Goal: Ask a question: Seek information or help from site administrators or community

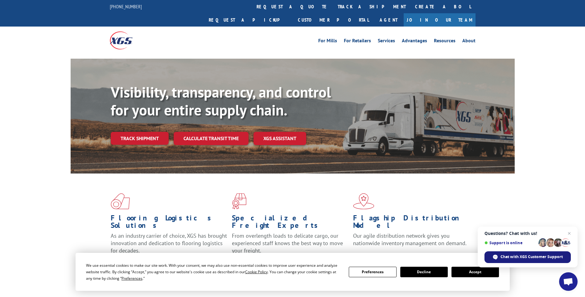
click at [533, 256] on span "Chat with XGS Customer Support" at bounding box center [532, 257] width 62 height 6
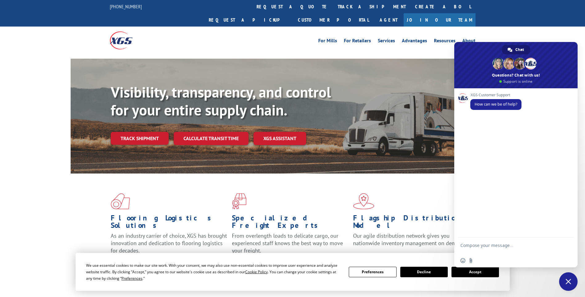
click at [471, 242] on form at bounding box center [510, 246] width 98 height 18
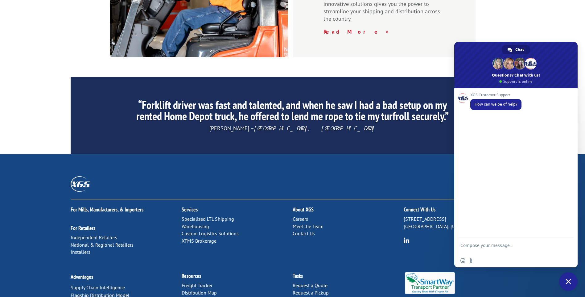
scroll to position [925, 0]
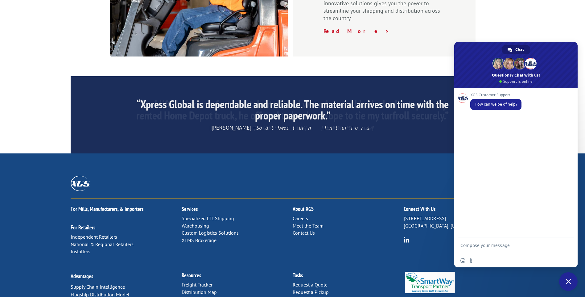
click at [470, 244] on textarea "Compose your message..." at bounding box center [510, 248] width 98 height 11
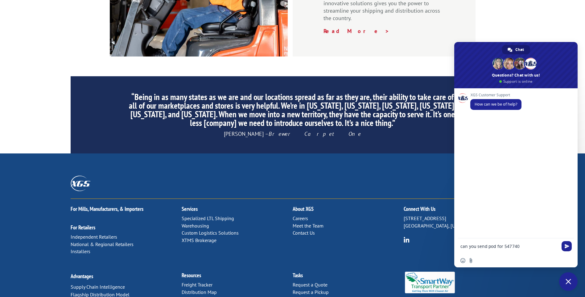
type textarea "can you send pod for 5477406"
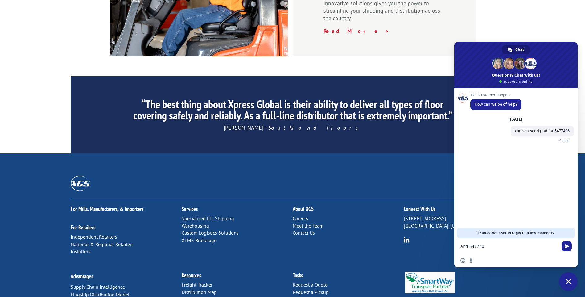
type textarea "and 5477408"
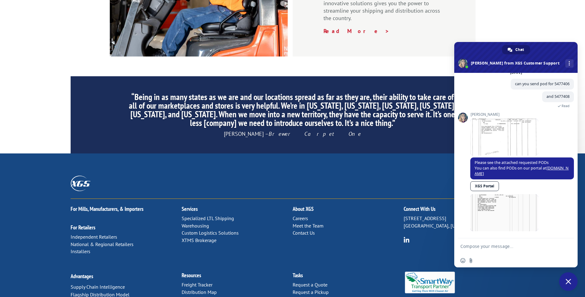
scroll to position [31, 0]
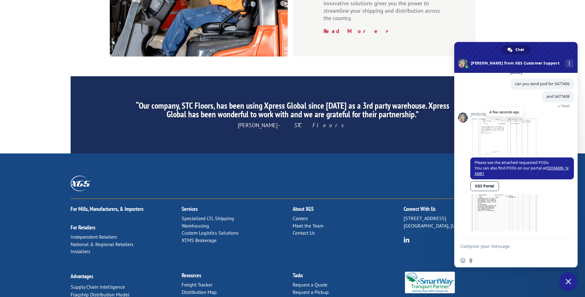
click at [525, 150] on span at bounding box center [505, 137] width 68 height 37
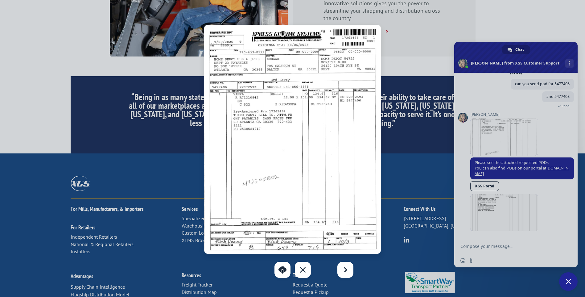
drag, startPoint x: 246, startPoint y: 52, endPoint x: 350, endPoint y: 183, distance: 167.7
click at [350, 183] on img at bounding box center [292, 139] width 177 height 229
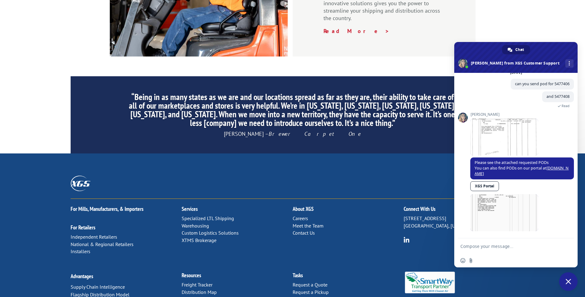
drag, startPoint x: 557, startPoint y: 50, endPoint x: 491, endPoint y: 21, distance: 72.1
drag, startPoint x: 479, startPoint y: 49, endPoint x: 699, endPoint y: 128, distance: 234.0
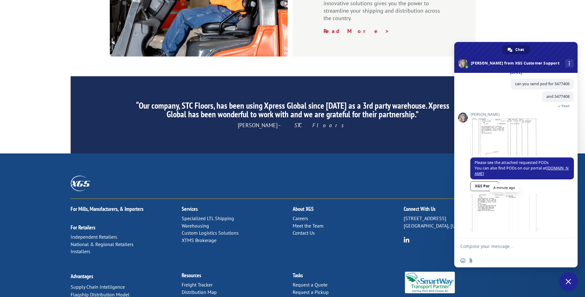
click at [497, 219] on span at bounding box center [505, 212] width 68 height 37
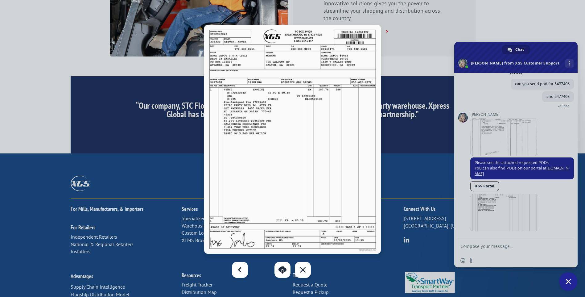
drag, startPoint x: 497, startPoint y: 219, endPoint x: 277, endPoint y: 115, distance: 243.7
drag, startPoint x: 277, startPoint y: 115, endPoint x: 483, endPoint y: 188, distance: 218.4
click at [483, 188] on div at bounding box center [292, 148] width 585 height 297
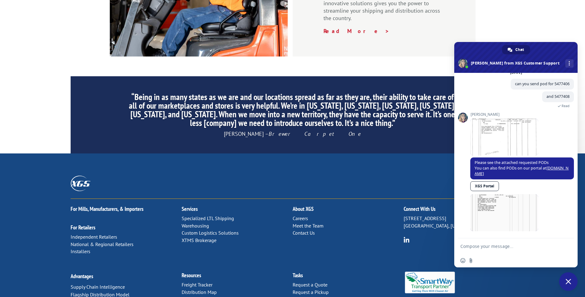
click at [483, 189] on link "XGS Portal" at bounding box center [485, 186] width 29 height 10
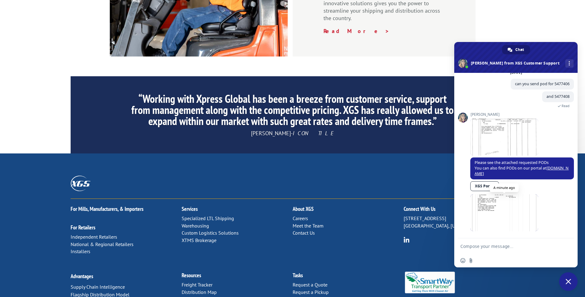
click at [503, 216] on span at bounding box center [505, 212] width 68 height 37
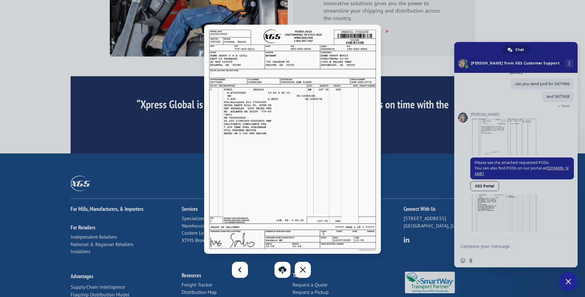
drag, startPoint x: 280, startPoint y: 143, endPoint x: 398, endPoint y: 198, distance: 130.8
click at [398, 198] on div at bounding box center [292, 148] width 585 height 297
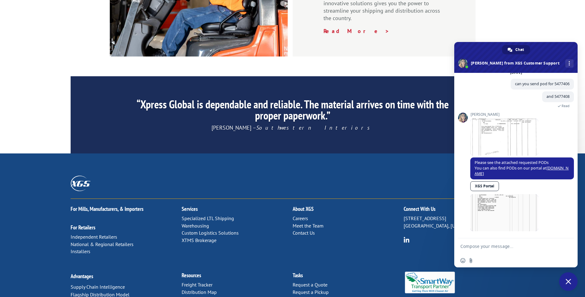
drag, startPoint x: 563, startPoint y: 53, endPoint x: 570, endPoint y: 55, distance: 6.7
drag, startPoint x: 531, startPoint y: 50, endPoint x: 469, endPoint y: 43, distance: 62.5
click at [542, 57] on span at bounding box center [516, 57] width 123 height 31
